Goal: Check status: Check status

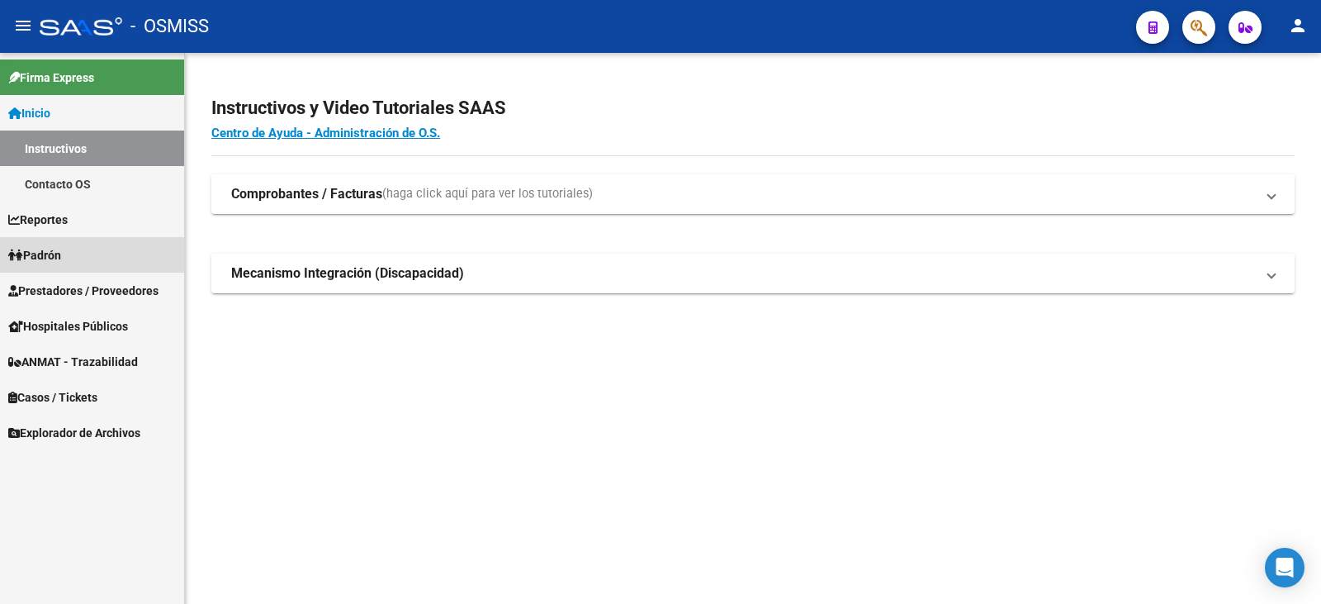
click at [61, 247] on span "Padrón" at bounding box center [34, 255] width 53 height 18
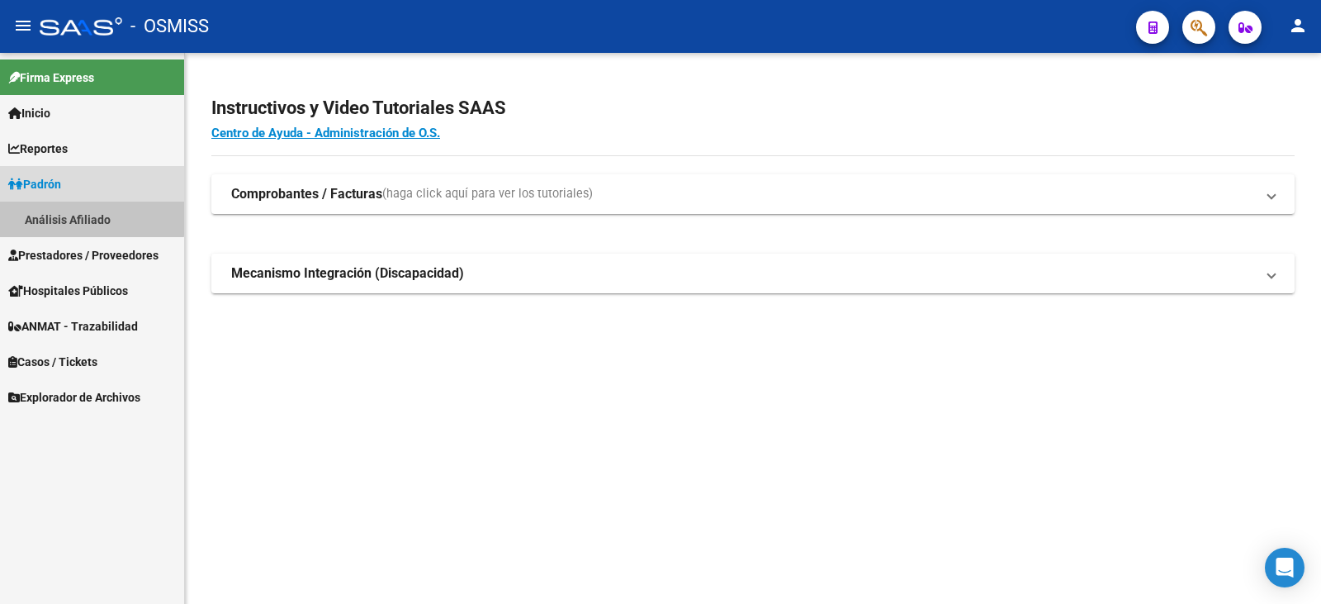
click at [88, 214] on link "Análisis Afiliado" at bounding box center [92, 219] width 184 height 36
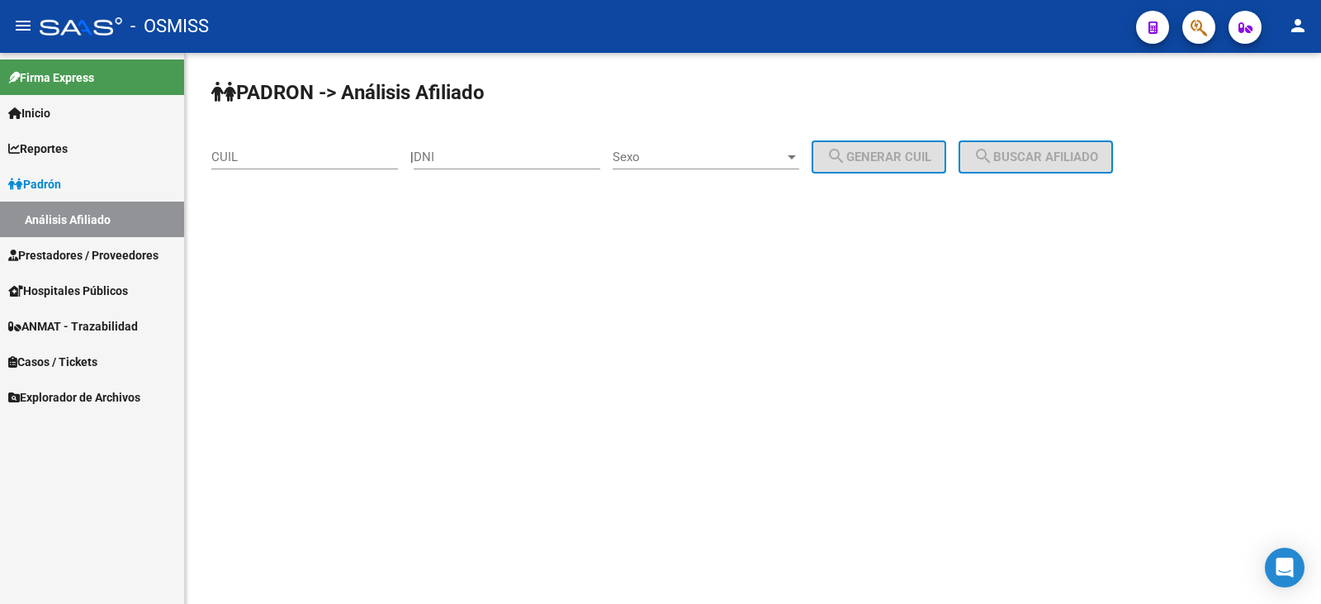
click at [537, 154] on input "DNI" at bounding box center [507, 156] width 187 height 15
type input "51281579"
click at [796, 157] on div at bounding box center [792, 157] width 8 height 4
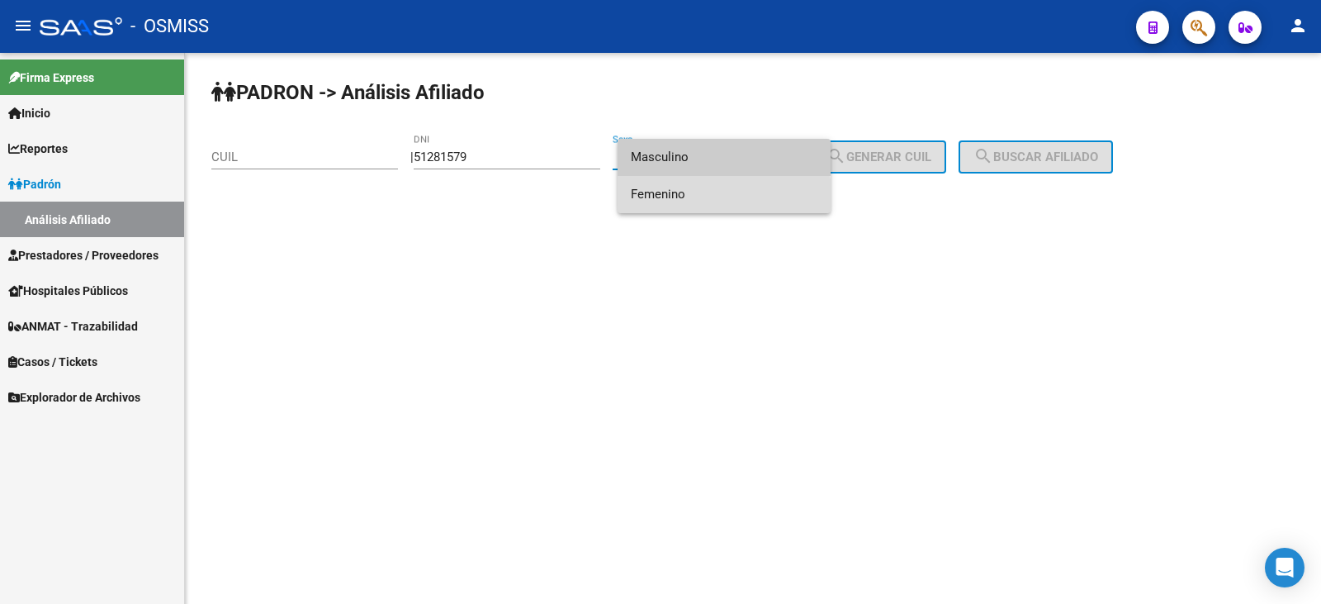
click at [678, 195] on span "Femenino" at bounding box center [724, 194] width 187 height 37
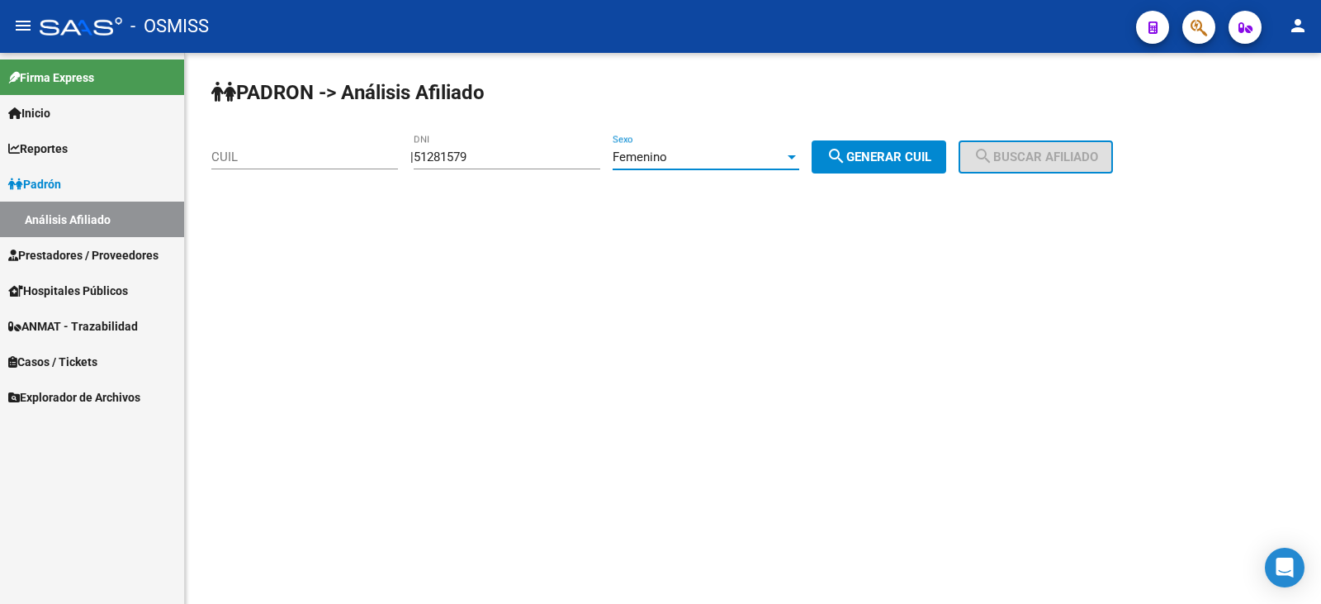
click at [914, 159] on span "search Generar CUIL" at bounding box center [878, 156] width 105 height 15
type input "27-51281579-6"
click at [1045, 152] on span "search Buscar afiliado" at bounding box center [1035, 156] width 125 height 15
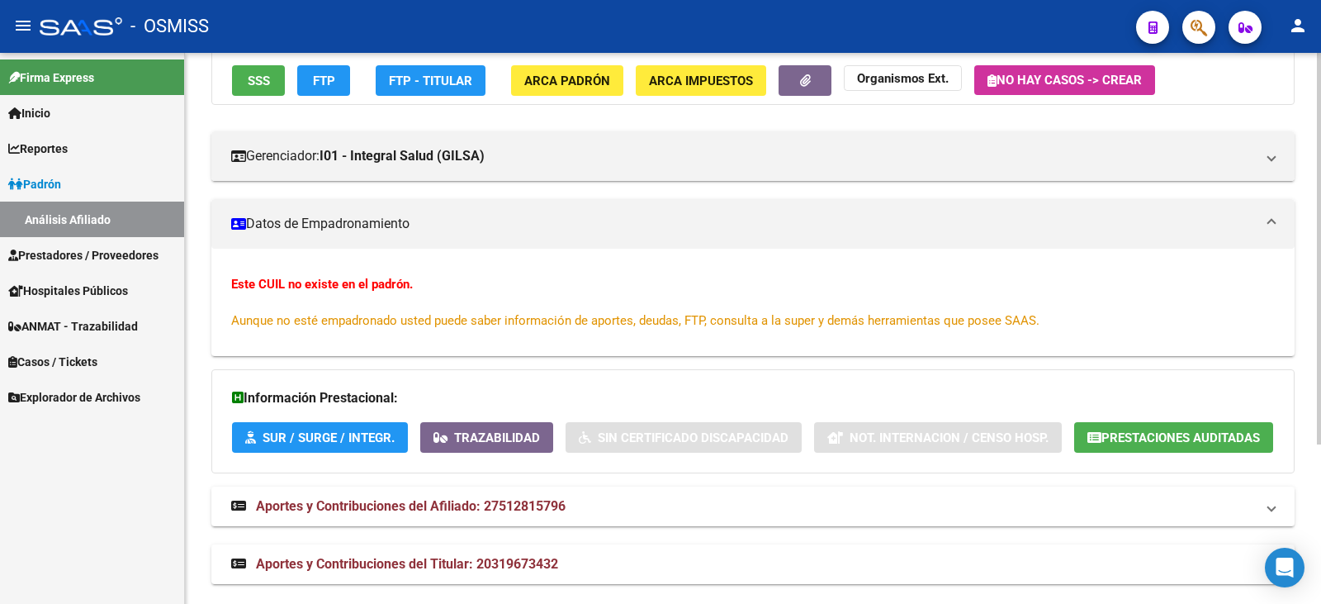
scroll to position [224, 0]
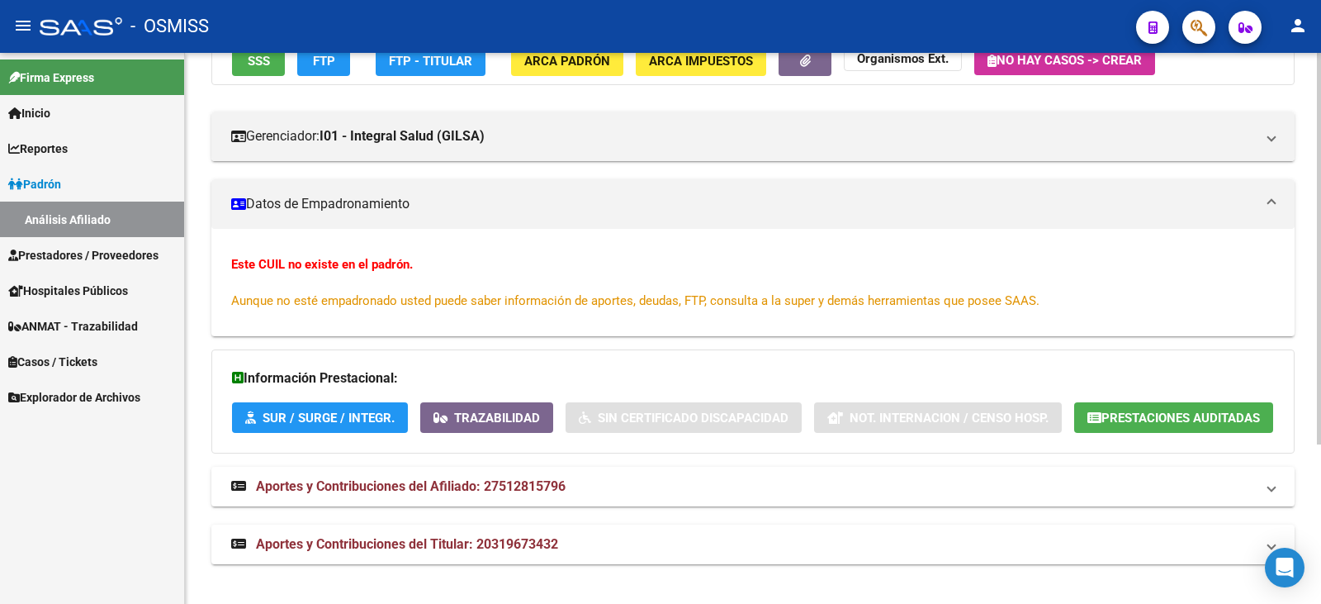
click at [1170, 414] on span "Prestaciones Auditadas" at bounding box center [1180, 417] width 159 height 15
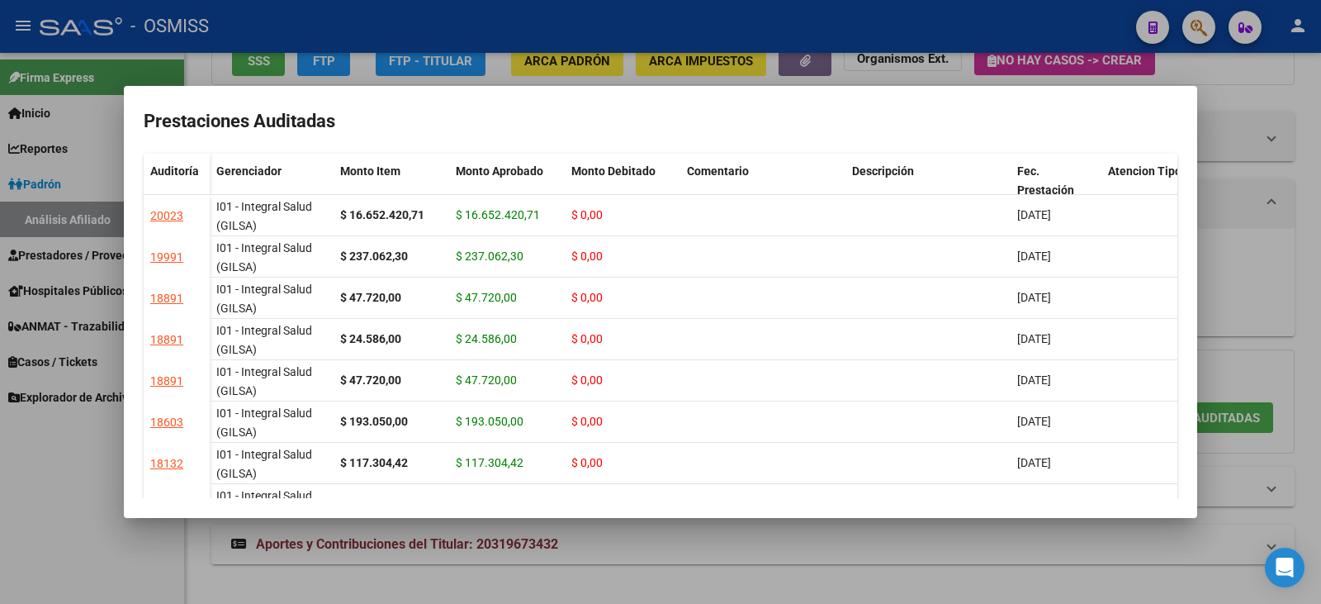
click at [1298, 301] on div at bounding box center [660, 302] width 1321 height 604
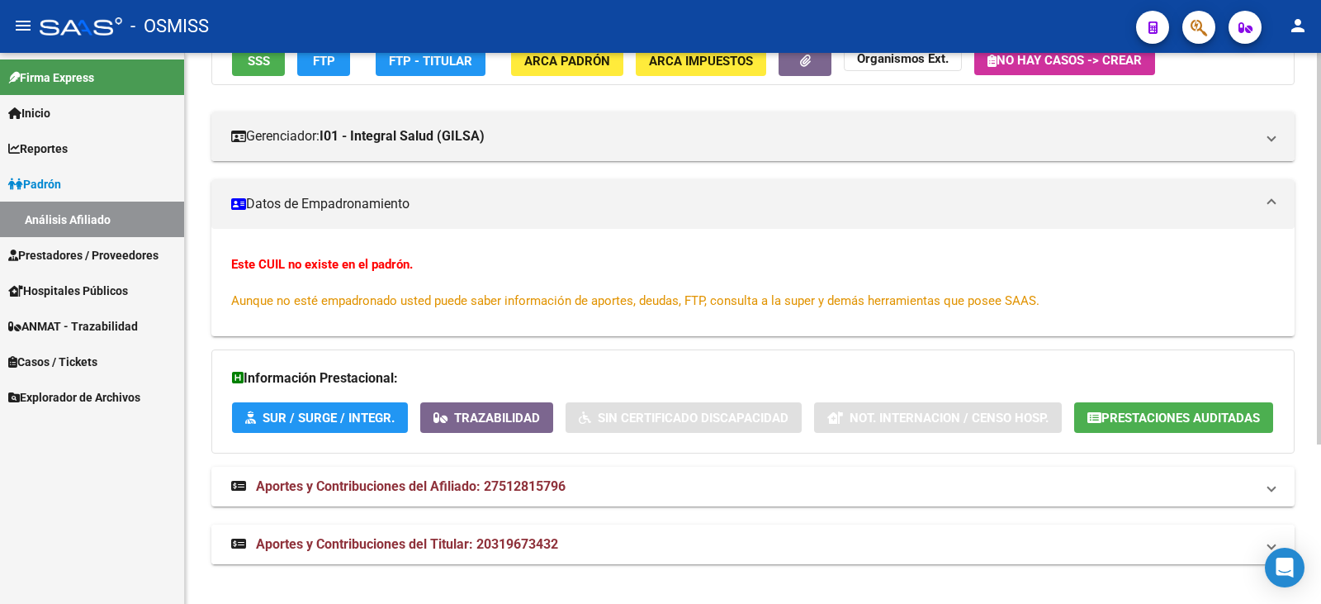
click at [469, 541] on span "Aportes y Contribuciones del Titular: 20319673432" at bounding box center [407, 544] width 302 height 16
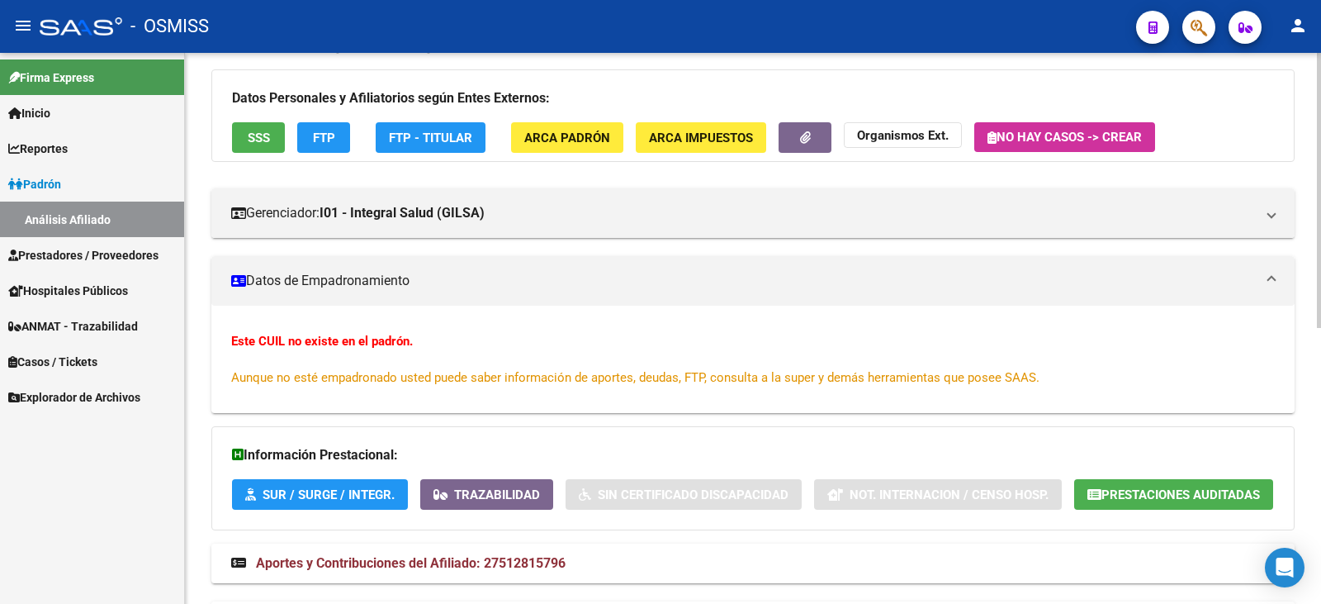
scroll to position [140, 0]
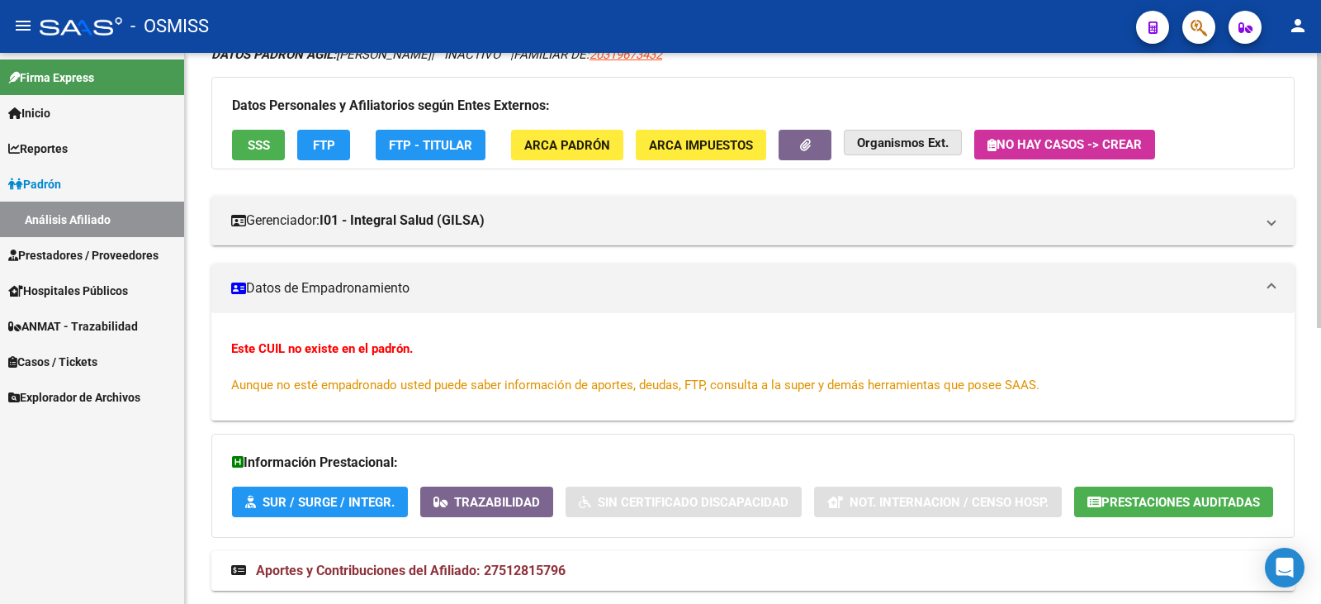
click at [892, 144] on strong "Organismos Ext." at bounding box center [903, 142] width 92 height 15
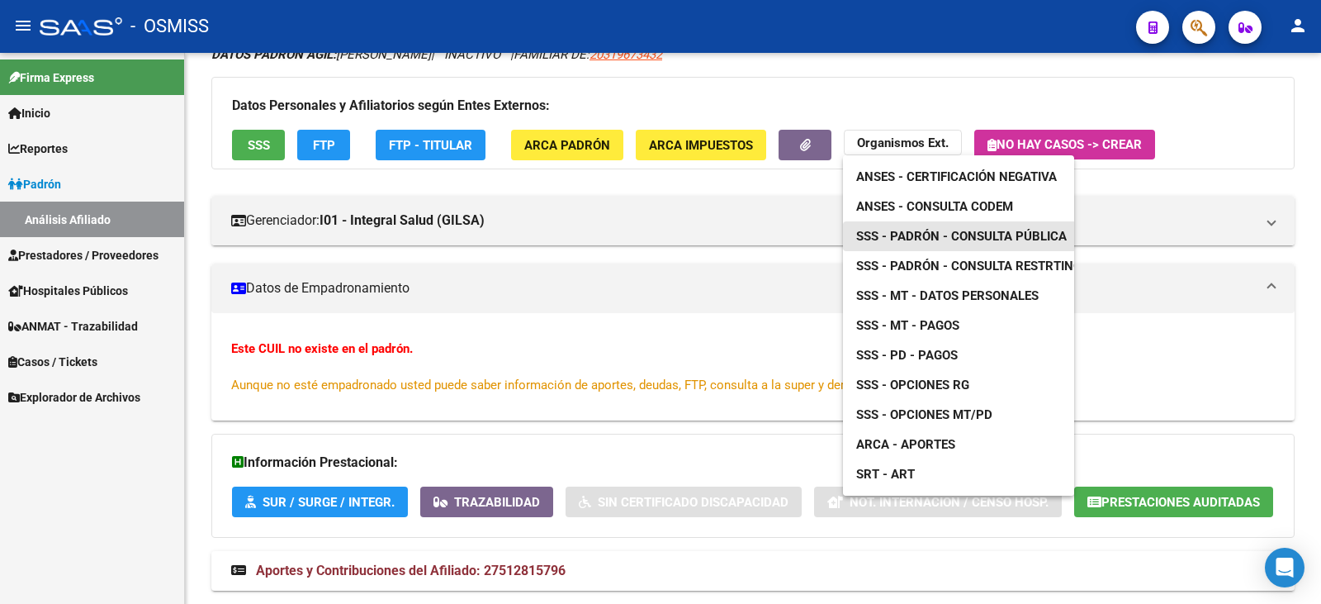
click at [929, 234] on span "SSS - Padrón - Consulta Pública" at bounding box center [961, 236] width 211 height 15
